Goal: Navigation & Orientation: Find specific page/section

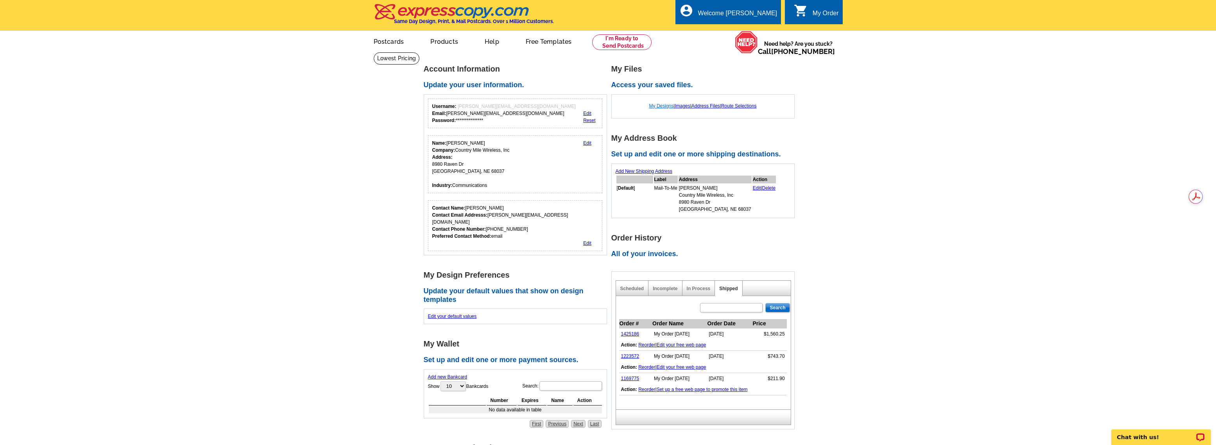
click at [654, 104] on link "My Designs" at bounding box center [661, 105] width 25 height 5
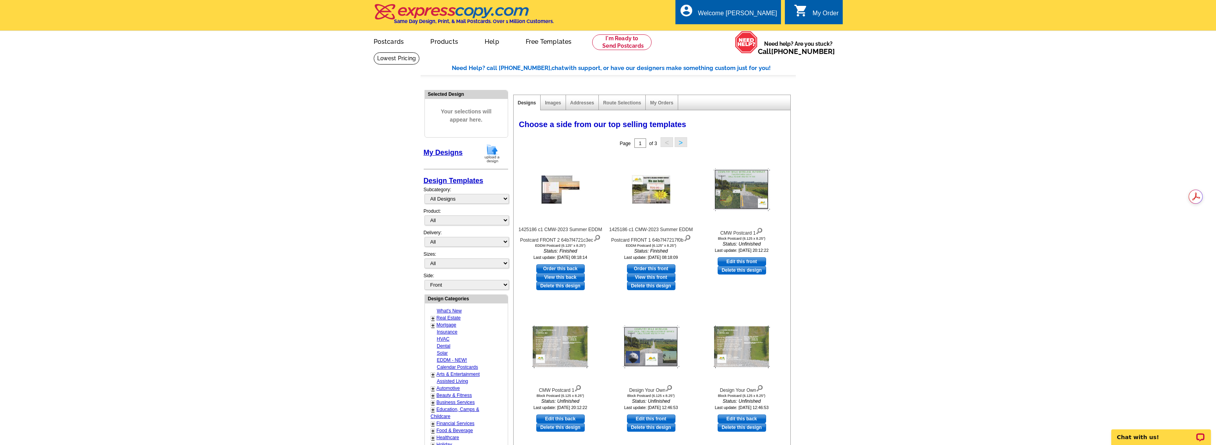
click at [554, 106] on div "Images" at bounding box center [553, 102] width 25 height 15
click at [555, 103] on link "Images" at bounding box center [553, 102] width 16 height 5
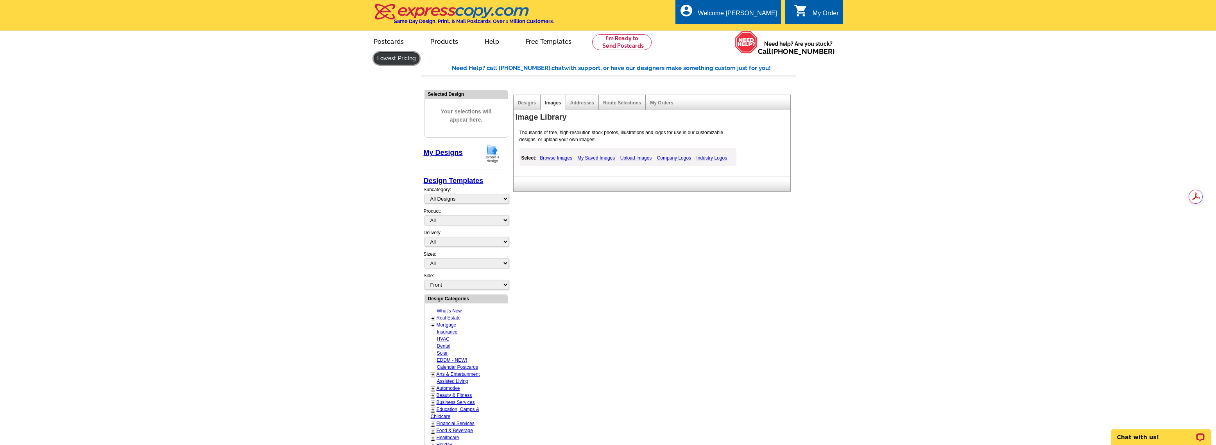
click at [420, 52] on link at bounding box center [397, 58] width 46 height 12
